Goal: Task Accomplishment & Management: Complete application form

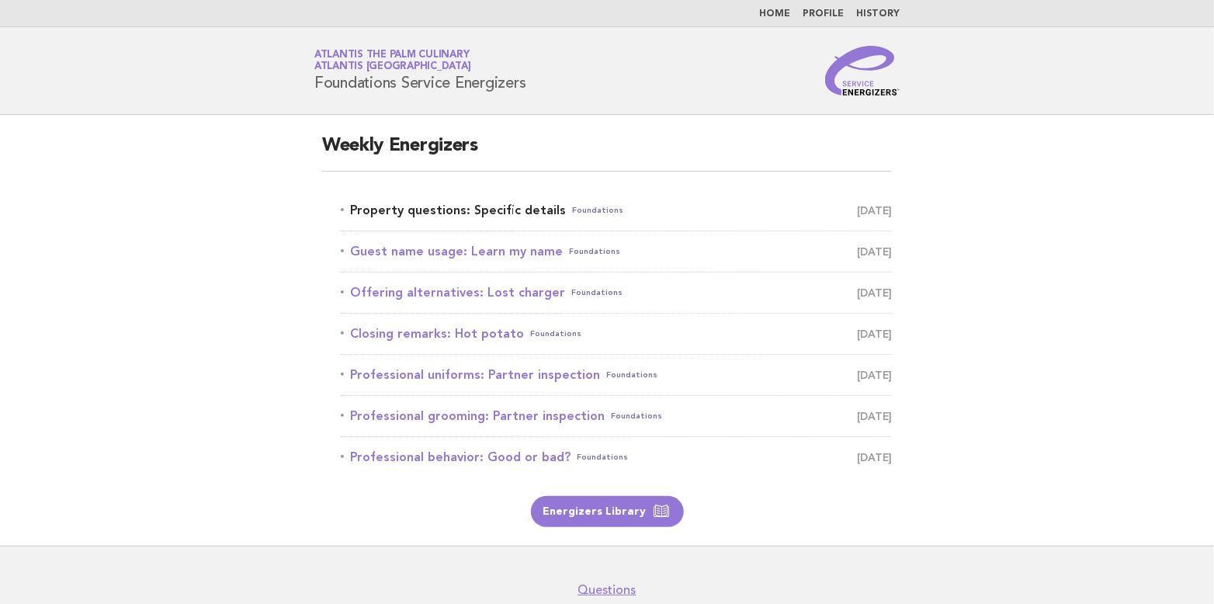
click at [457, 209] on link "Property questions: Specific details Foundations September 27" at bounding box center [616, 211] width 551 height 22
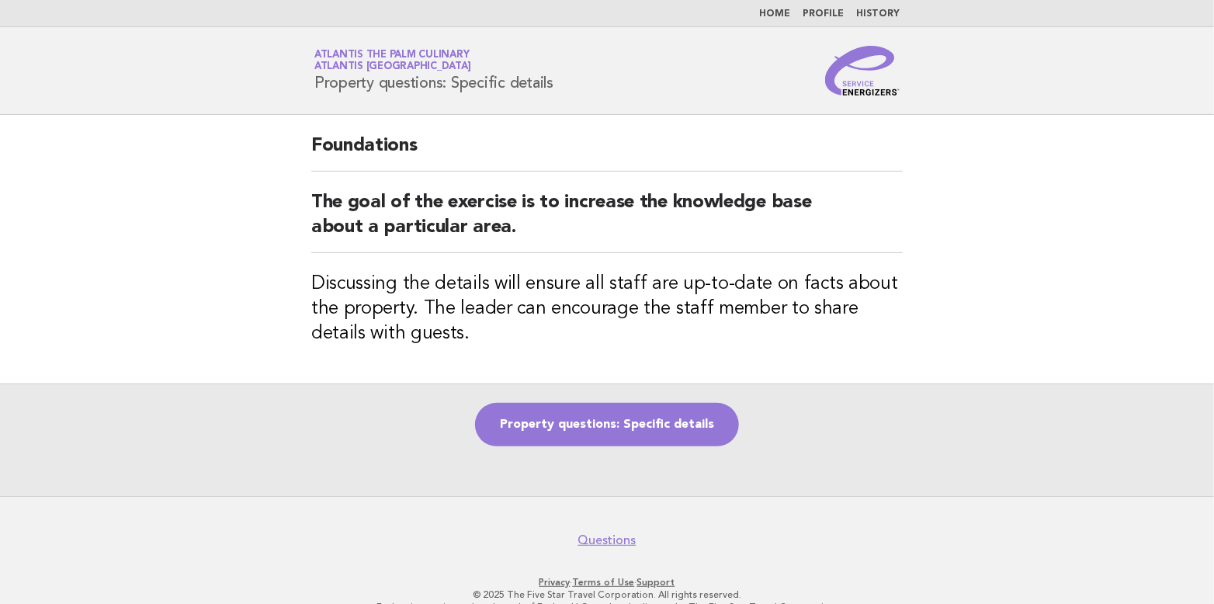
drag, startPoint x: 315, startPoint y: 80, endPoint x: 582, endPoint y: 89, distance: 266.5
click at [582, 89] on div "Service Energizers Atlantis The Palm Culinary Atlantis [GEOGRAPHIC_DATA] Proper…" at bounding box center [607, 71] width 629 height 50
copy h1 "Property questions: Specific details"
click at [597, 428] on link "Property questions: Specific details" at bounding box center [607, 424] width 264 height 43
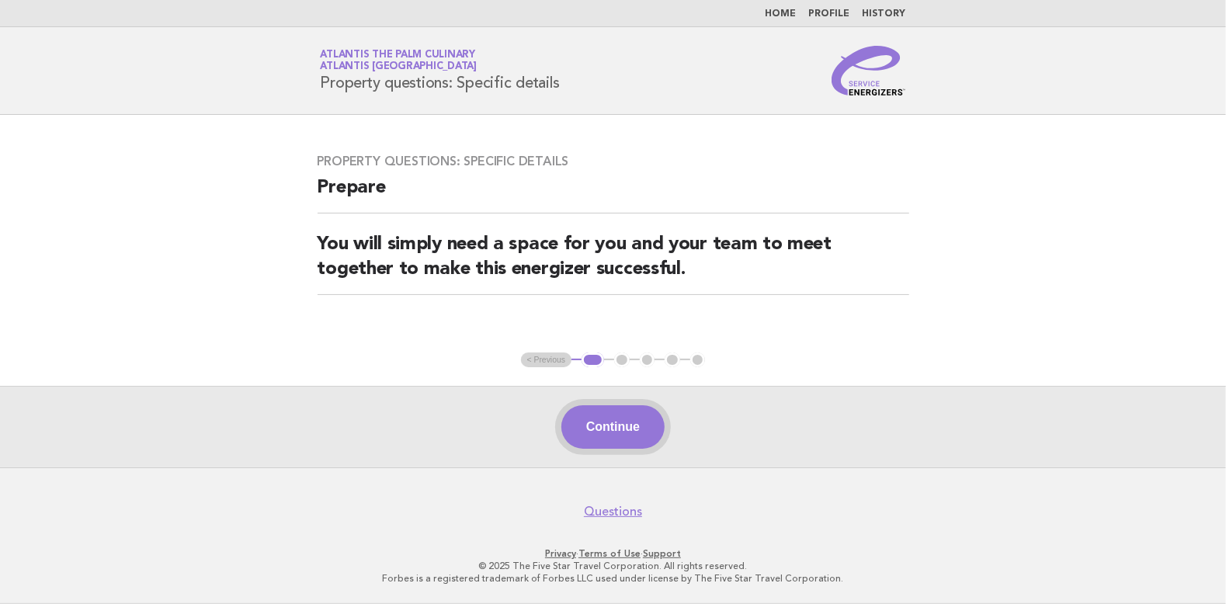
click at [615, 416] on button "Continue" at bounding box center [612, 426] width 103 height 43
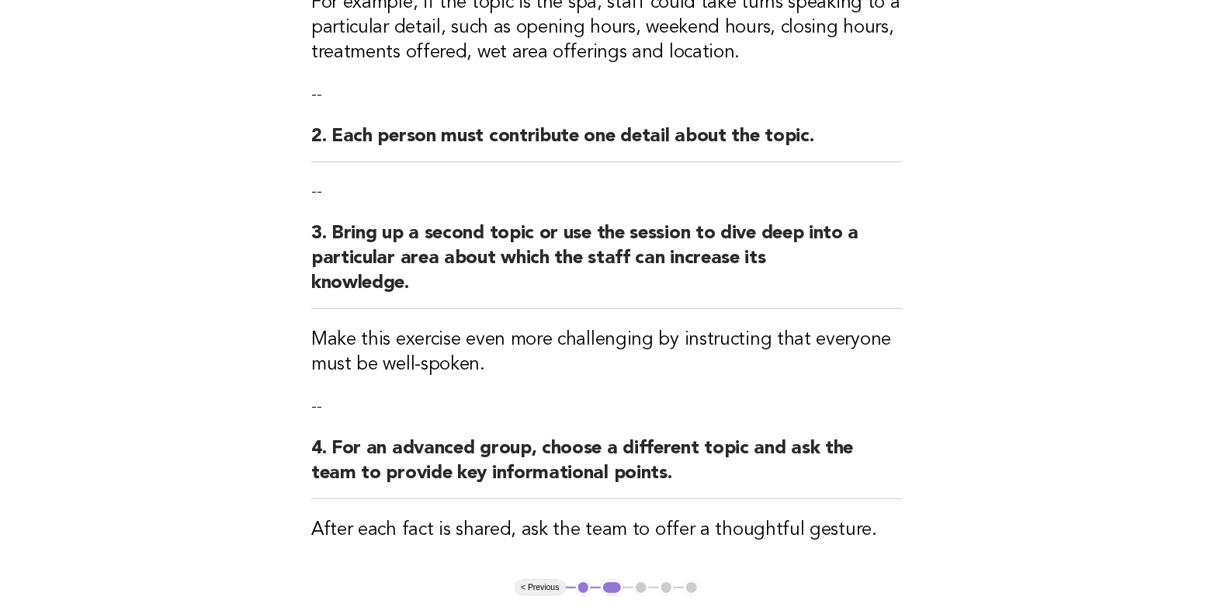
scroll to position [466, 0]
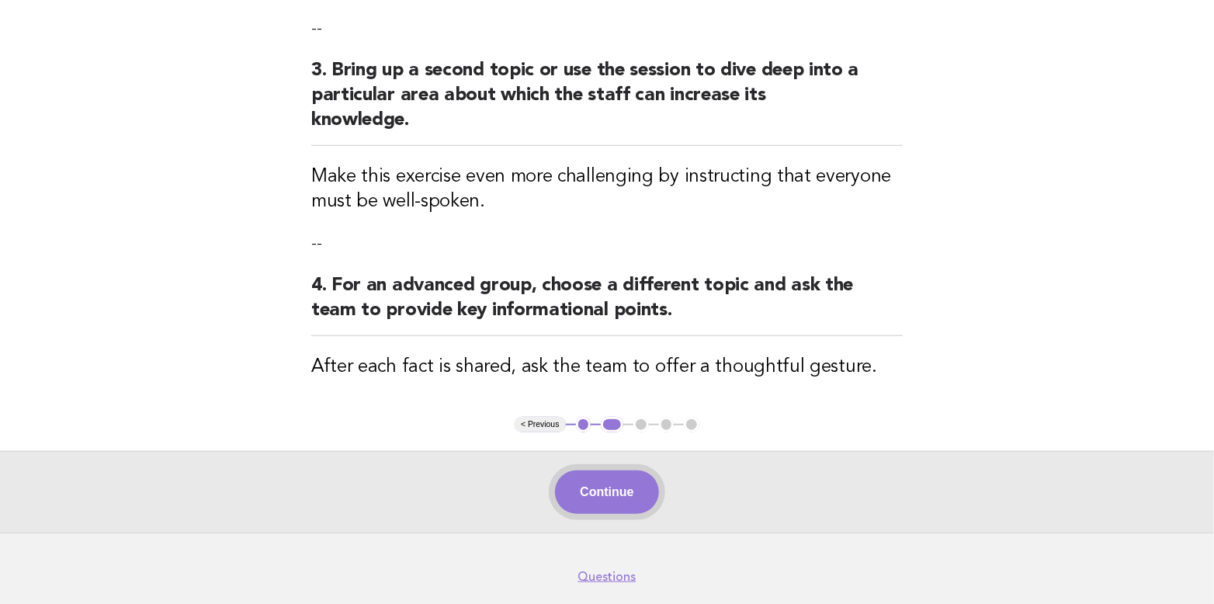
click at [606, 470] on button "Continue" at bounding box center [606, 491] width 103 height 43
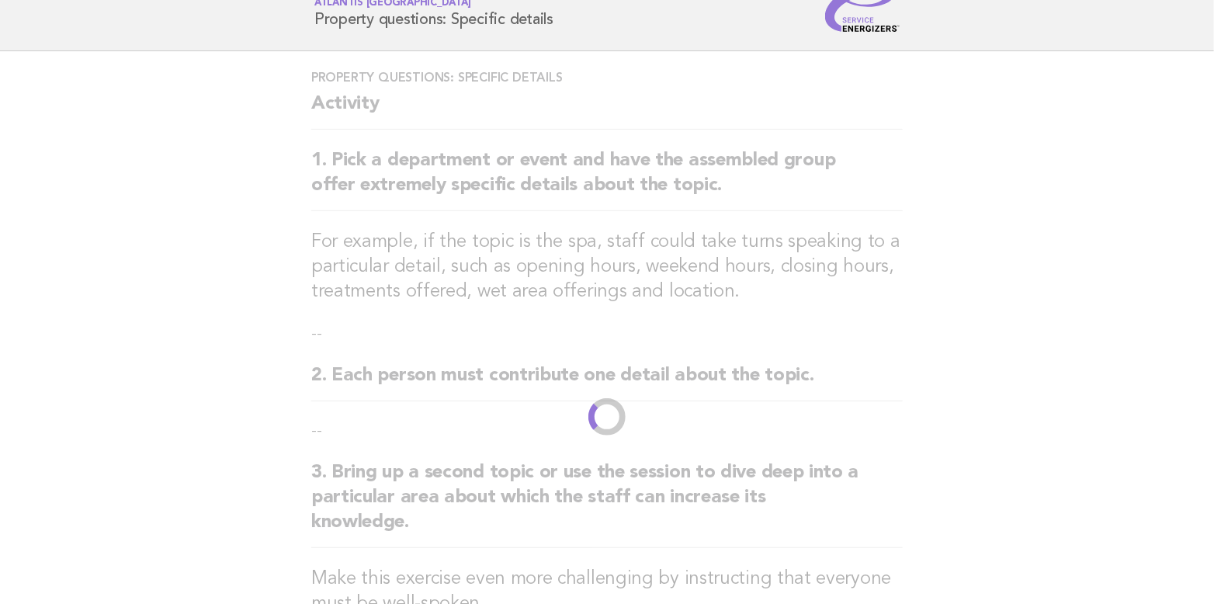
scroll to position [0, 0]
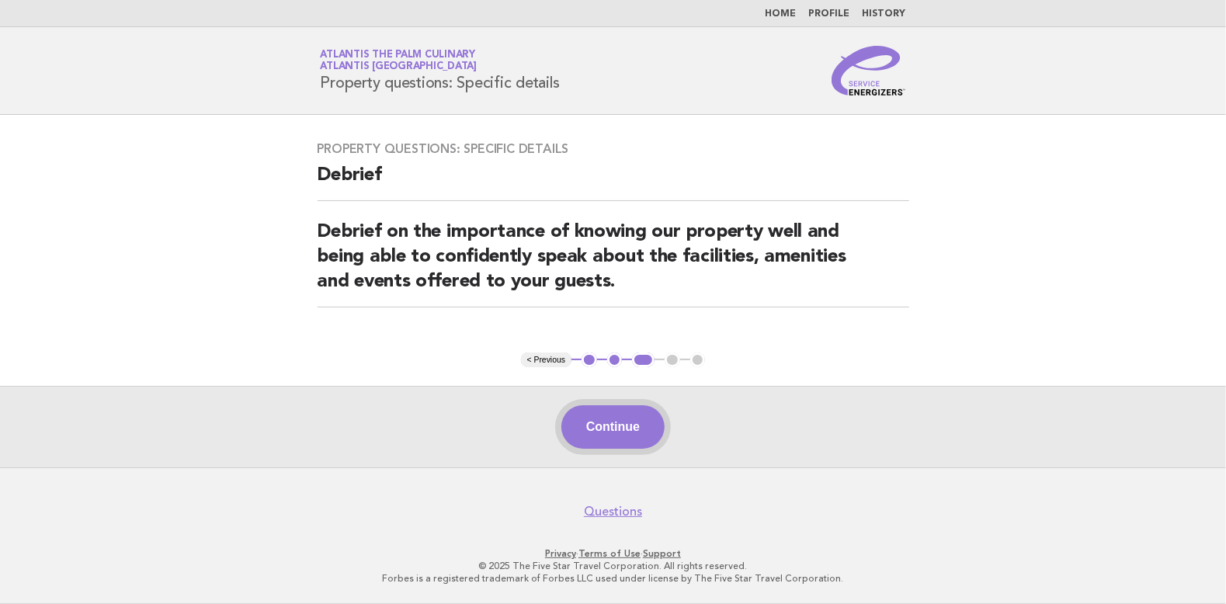
click at [621, 421] on button "Continue" at bounding box center [612, 426] width 103 height 43
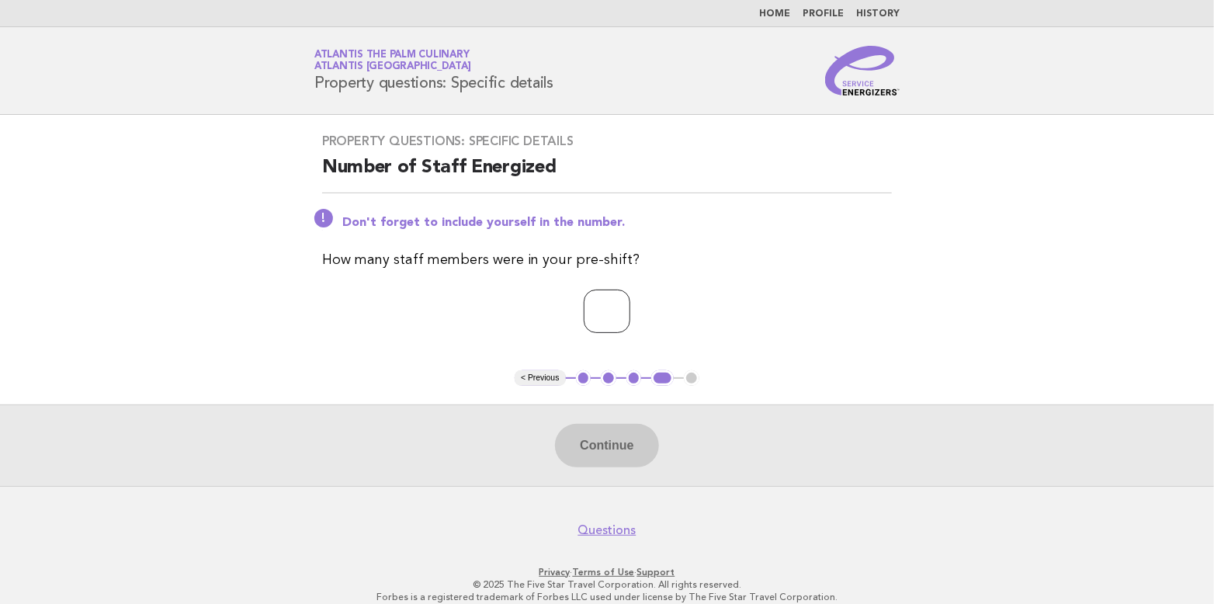
click at [630, 305] on input "*" at bounding box center [607, 311] width 47 height 43
type input "*"
click at [630, 305] on input "*" at bounding box center [607, 311] width 47 height 43
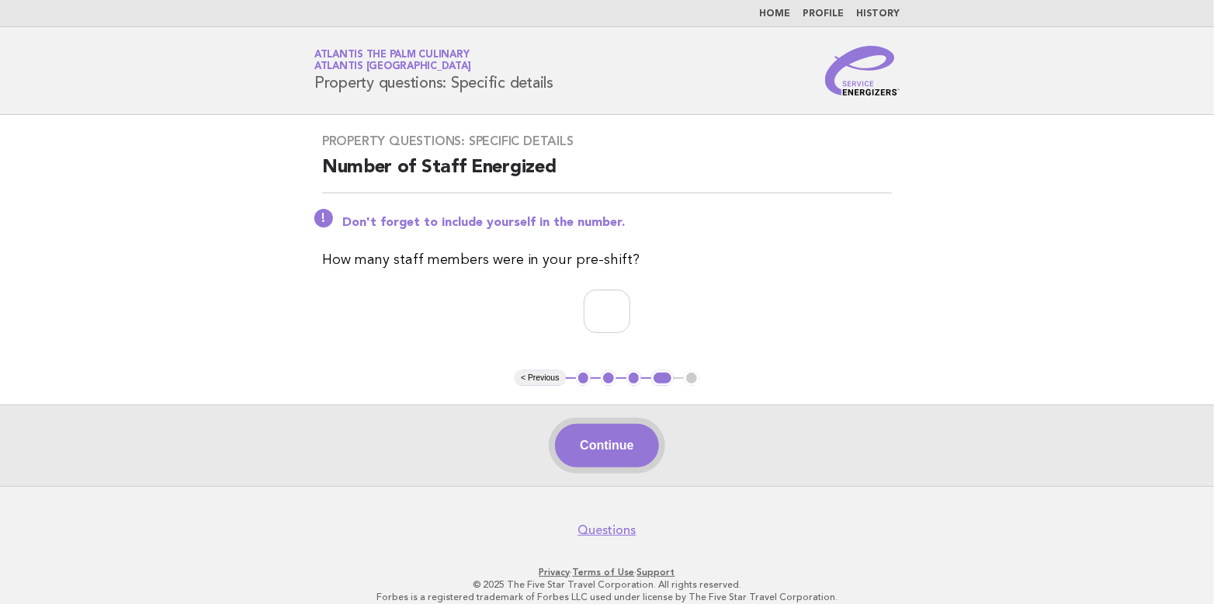
click at [609, 439] on button "Continue" at bounding box center [606, 445] width 103 height 43
